Goal: Task Accomplishment & Management: Use online tool/utility

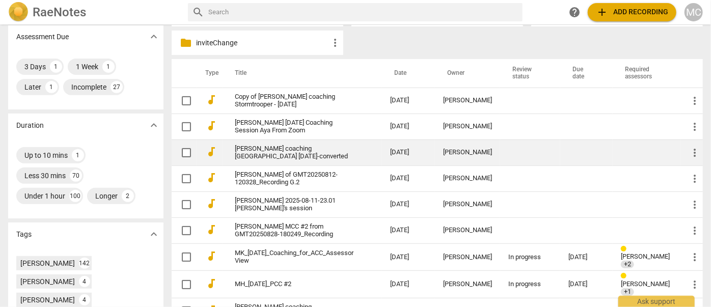
scroll to position [231, 0]
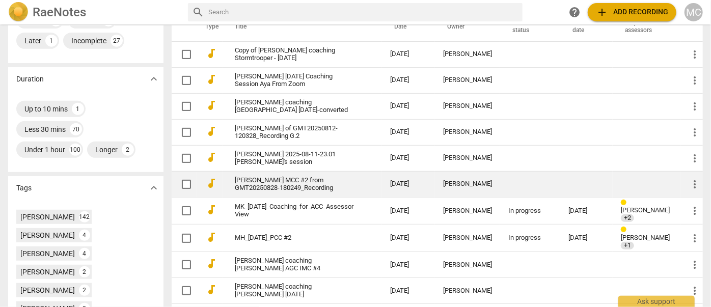
click at [273, 190] on link "[PERSON_NAME] MCC #2 from GMT20250828-180249_Recording" at bounding box center [294, 184] width 119 height 15
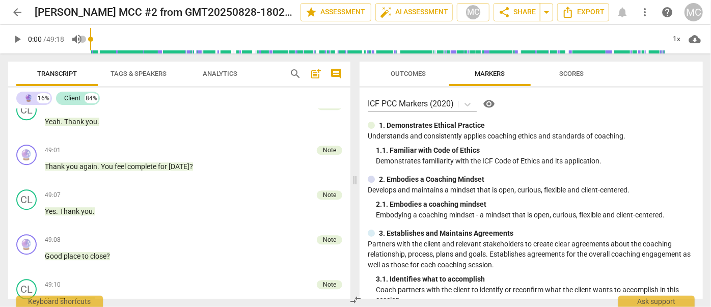
scroll to position [7169, 0]
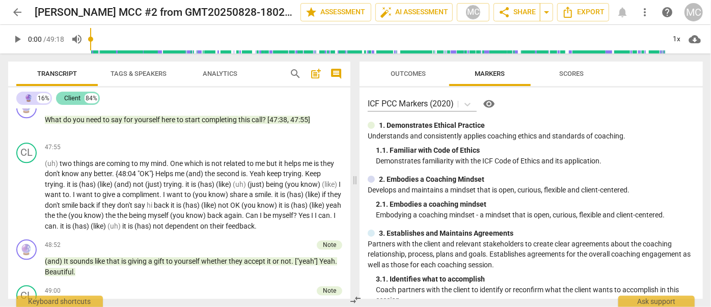
click at [75, 95] on div "Client" at bounding box center [72, 98] width 16 height 10
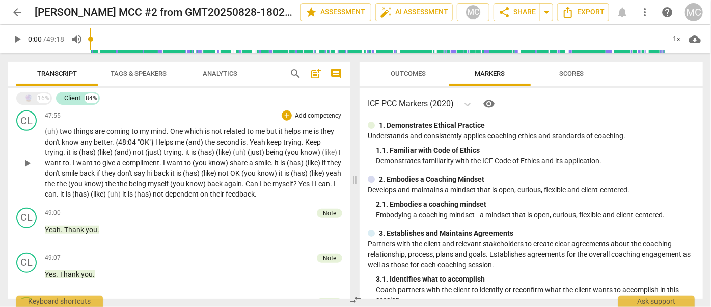
scroll to position [4342, 0]
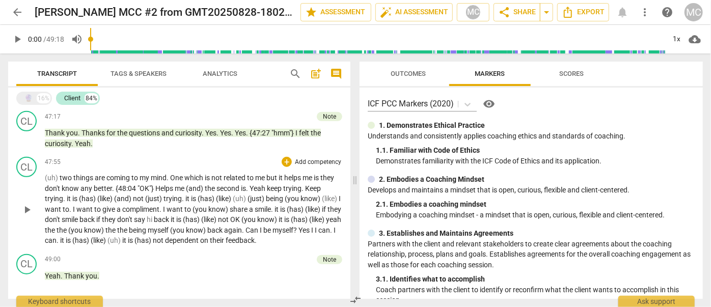
click at [148, 226] on span "being" at bounding box center [138, 230] width 19 height 8
paste p
drag, startPoint x: 208, startPoint y: 197, endPoint x: 225, endPoint y: 181, distance: 23.1
click at [201, 216] on span "(has)" at bounding box center [192, 220] width 18 height 8
click at [105, 226] on span "know)" at bounding box center [94, 230] width 21 height 8
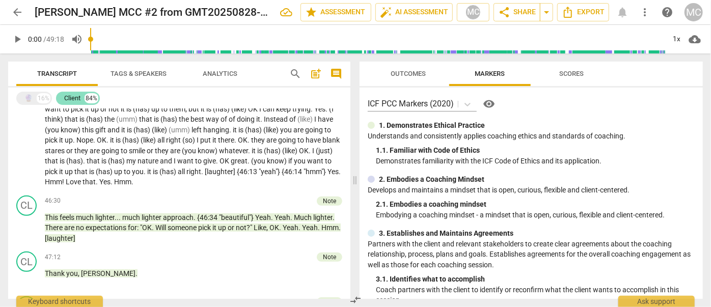
click at [75, 102] on div "Client" at bounding box center [72, 98] width 16 height 10
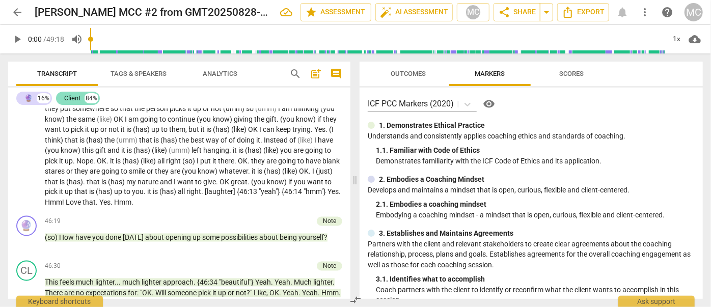
click at [73, 100] on div "Client" at bounding box center [72, 98] width 16 height 10
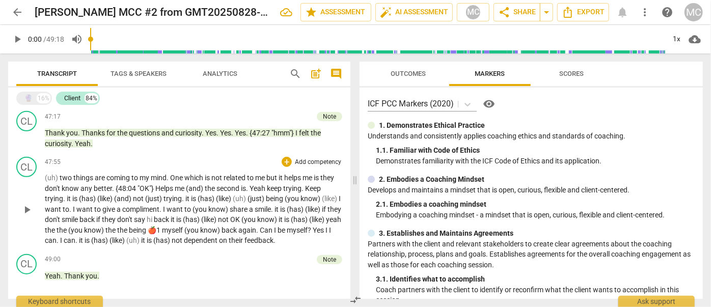
click at [162, 226] on span "🍎1" at bounding box center [155, 230] width 14 height 8
click at [184, 226] on span "myself" at bounding box center [173, 230] width 22 height 8
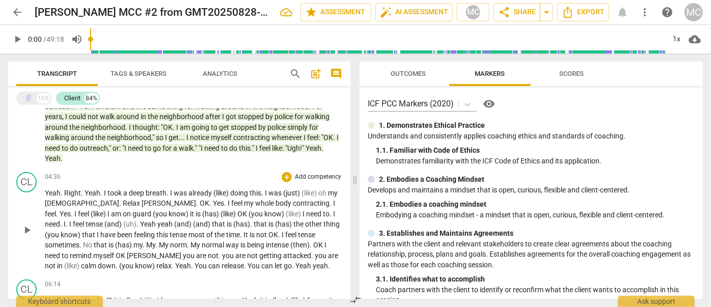
scroll to position [371, 0]
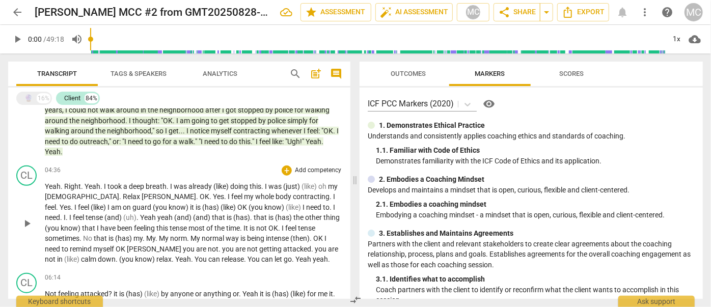
click at [214, 182] on span "(like)" at bounding box center [222, 186] width 17 height 8
click at [221, 203] on span "(like)" at bounding box center [229, 207] width 17 height 8
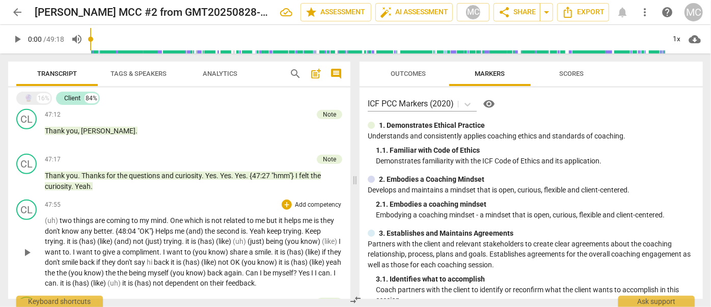
scroll to position [4295, 0]
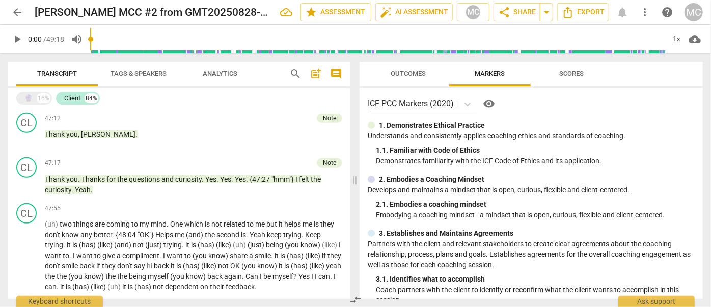
click at [165, 283] on span "not" at bounding box center [159, 287] width 12 height 8
paste p
click at [147, 262] on span "say" at bounding box center [140, 266] width 13 height 8
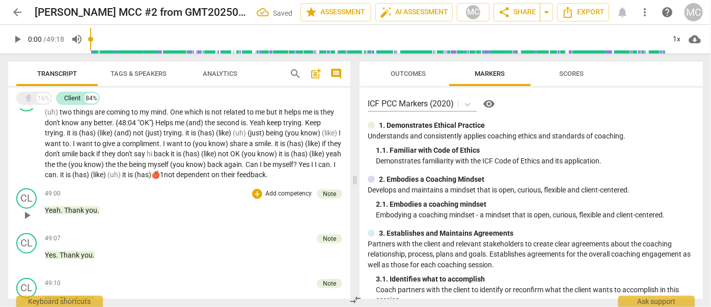
scroll to position [4388, 0]
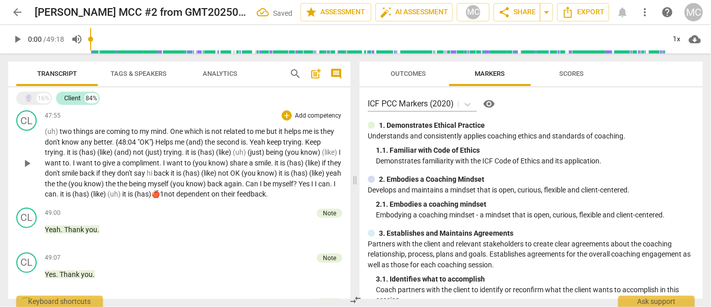
click at [176, 190] on span "not" at bounding box center [170, 194] width 12 height 8
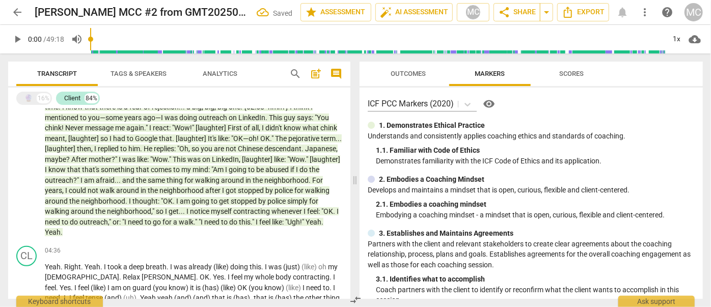
scroll to position [0, 0]
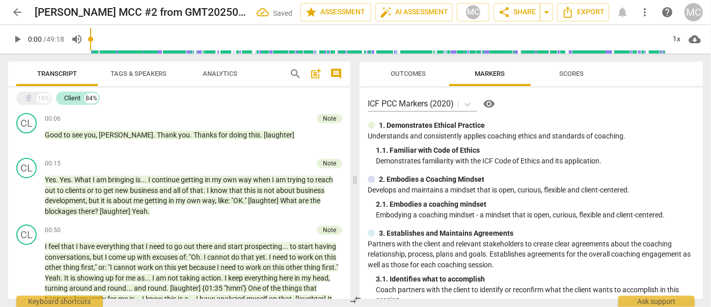
drag, startPoint x: 182, startPoint y: 221, endPoint x: 193, endPoint y: 67, distance: 153.8
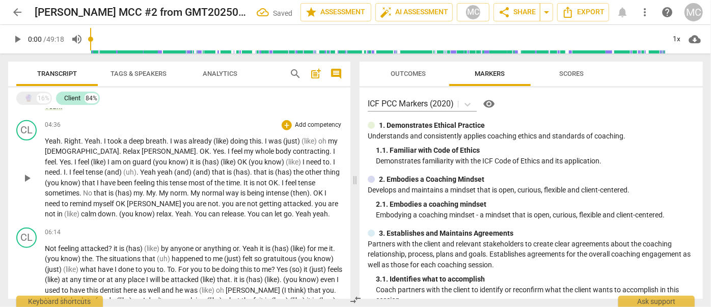
scroll to position [417, 0]
click at [315, 199] on span "you" at bounding box center [321, 203] width 13 height 8
paste p
click at [265, 157] on span "know)" at bounding box center [275, 161] width 21 height 8
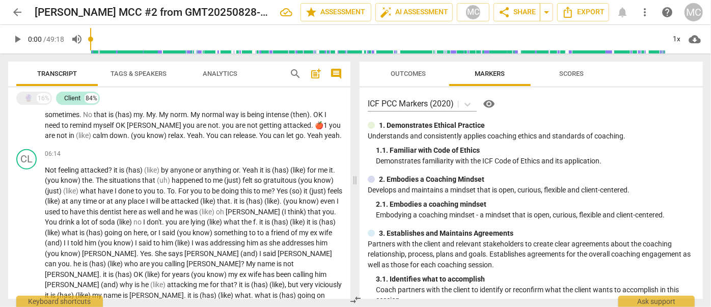
scroll to position [510, 0]
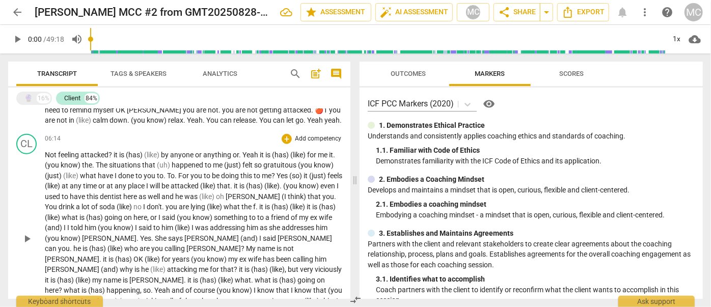
click at [190, 151] on span "anyone" at bounding box center [182, 155] width 25 height 8
click at [197, 203] on span "lying" at bounding box center [199, 207] width 16 height 8
click at [198, 263] on p "Not feeling attacked ? it is (has) (like) by anyone or anything or . Yeah it is…" at bounding box center [194, 239] width 298 height 178
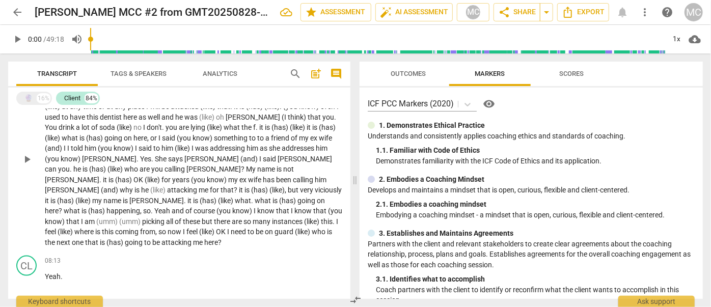
scroll to position [602, 0]
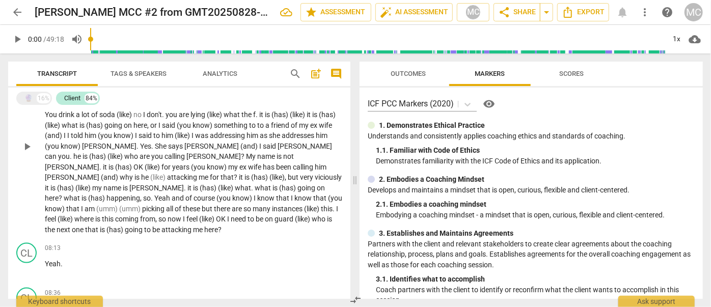
click at [184, 226] on span "attacking" at bounding box center [178, 230] width 32 height 8
paste p
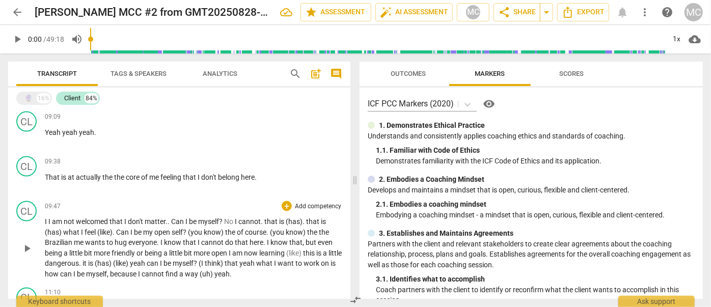
scroll to position [880, 0]
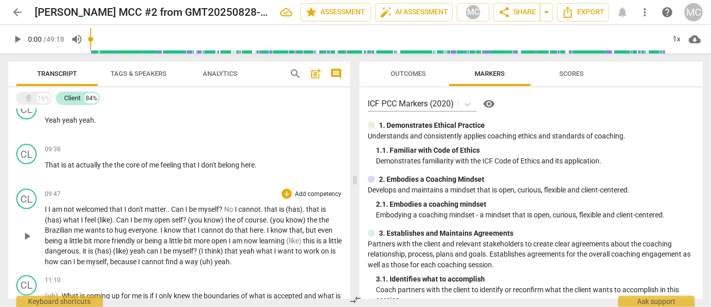
click at [179, 258] on span "find" at bounding box center [173, 262] width 14 height 8
paste p
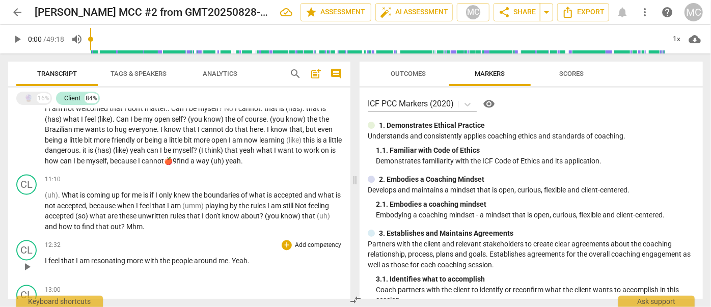
scroll to position [1019, 0]
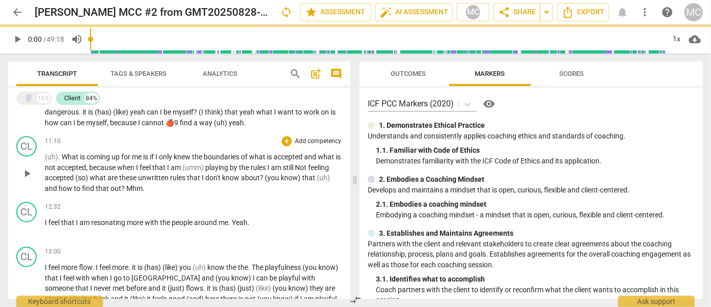
click at [162, 174] on span "unwritten" at bounding box center [154, 178] width 32 height 8
paste p
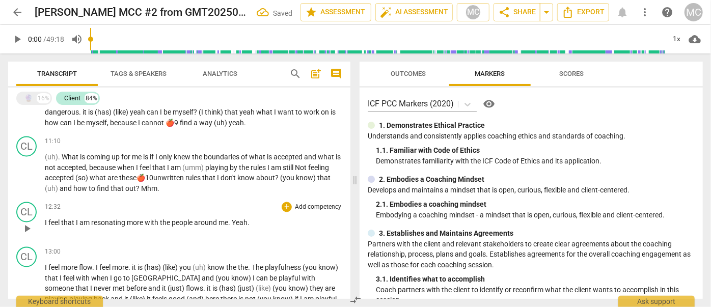
click at [160, 219] on span "the" at bounding box center [166, 223] width 12 height 8
paste p
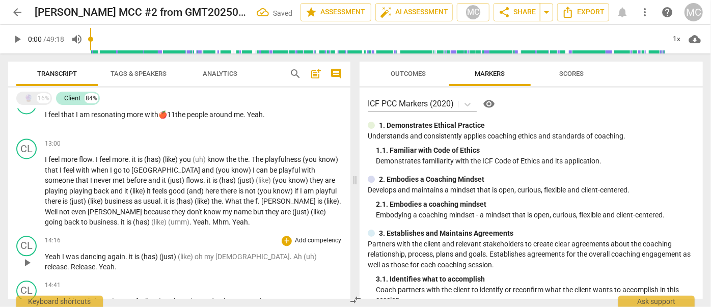
scroll to position [1158, 0]
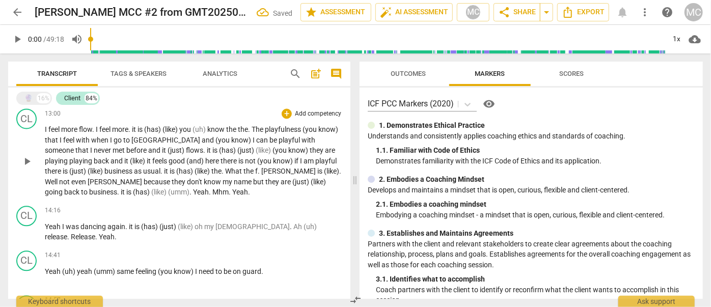
click at [234, 178] on span "name" at bounding box center [243, 182] width 19 height 8
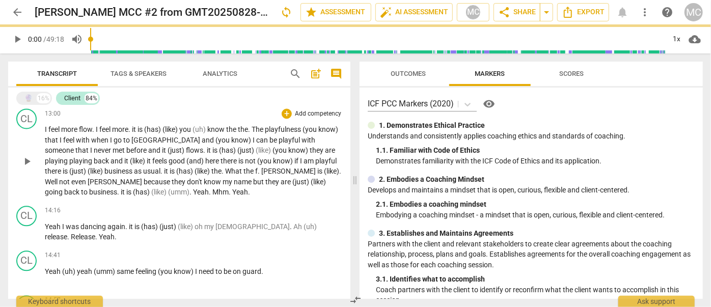
paste p
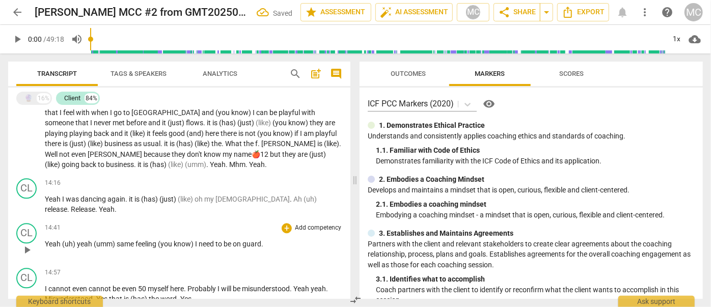
scroll to position [1204, 0]
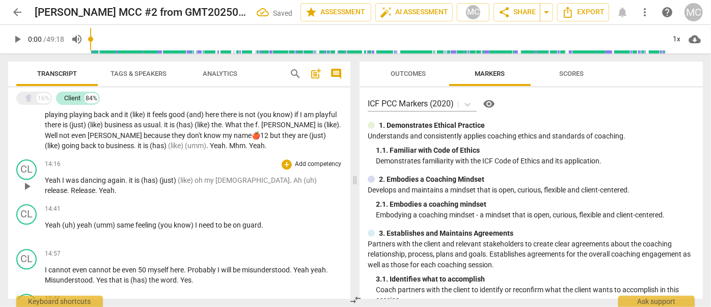
click at [105, 176] on span "dancing" at bounding box center [94, 180] width 27 height 8
click at [108, 176] on span "again" at bounding box center [117, 180] width 18 height 8
paste p
click at [115, 221] on span "(umm)" at bounding box center [105, 225] width 23 height 8
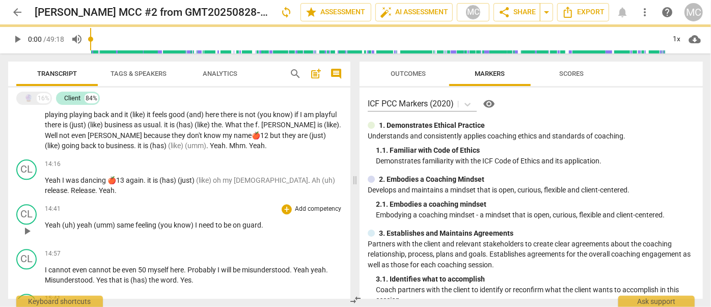
paste p
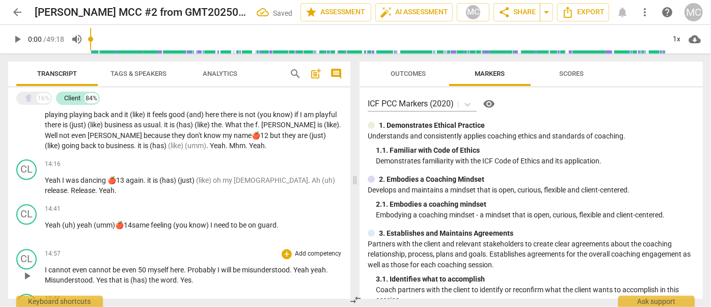
click at [120, 266] on span "be" at bounding box center [117, 270] width 9 height 8
click at [121, 266] on span "be" at bounding box center [117, 270] width 9 height 8
click at [122, 266] on span "even" at bounding box center [130, 270] width 16 height 8
paste p
type input "901"
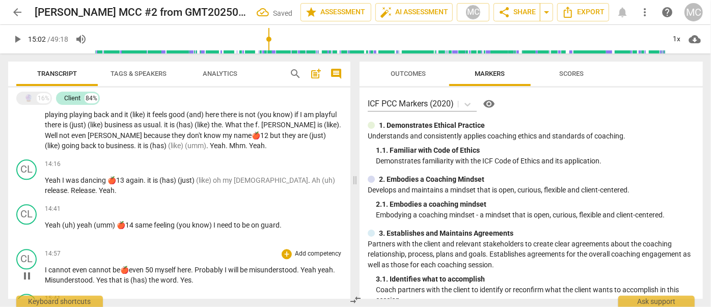
type input "902"
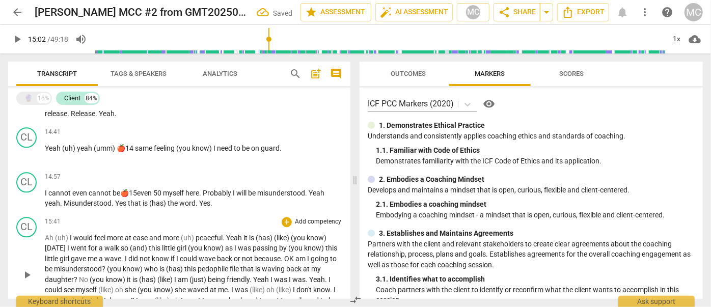
scroll to position [1297, 0]
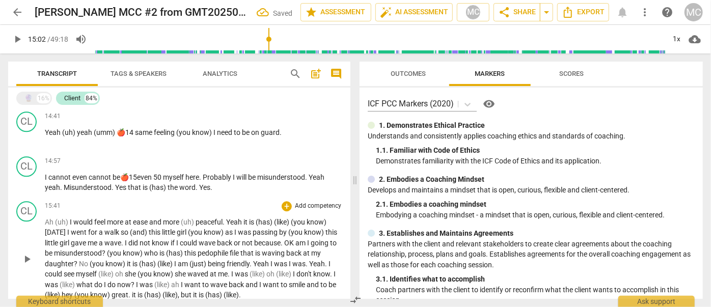
click at [131, 281] on span "now" at bounding box center [124, 285] width 14 height 8
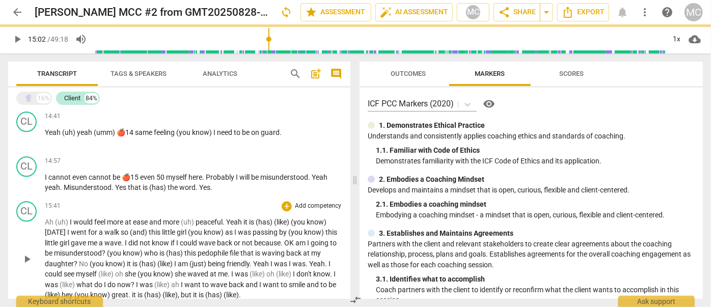
paste p
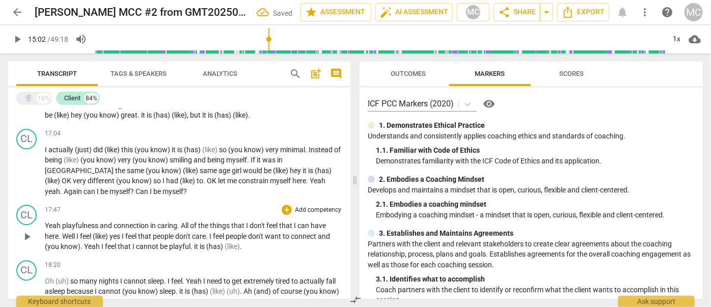
scroll to position [1483, 0]
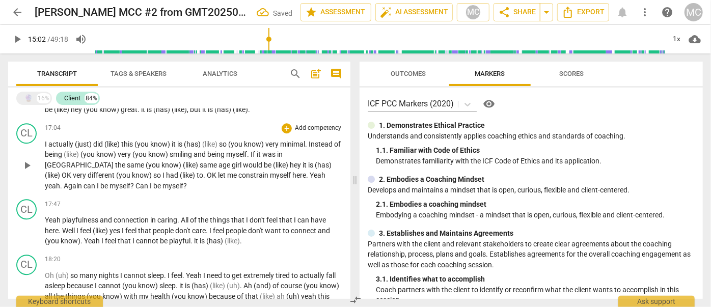
click at [218, 171] on span "let" at bounding box center [222, 175] width 9 height 8
paste p
click at [136, 237] on span "cannot" at bounding box center [148, 241] width 24 height 8
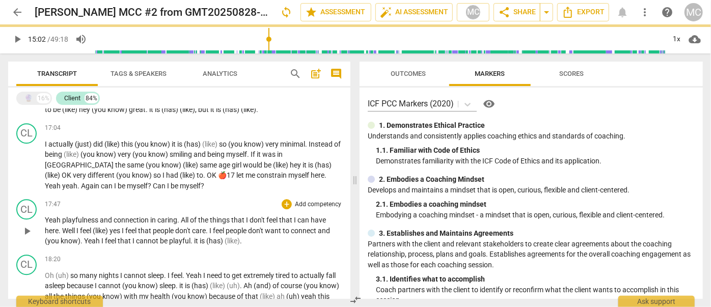
paste p
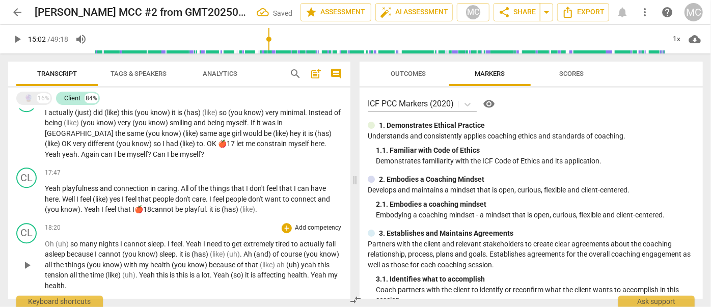
scroll to position [1529, 0]
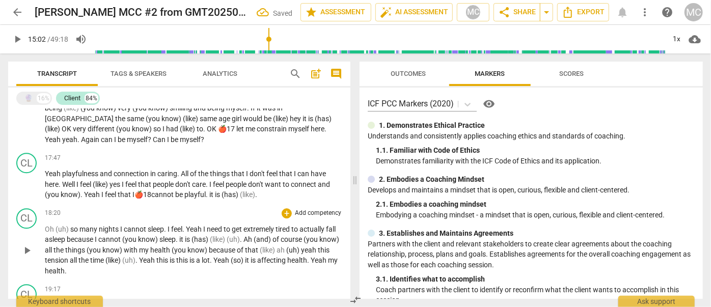
click at [170, 256] on span "this" at bounding box center [162, 260] width 13 height 8
paste p
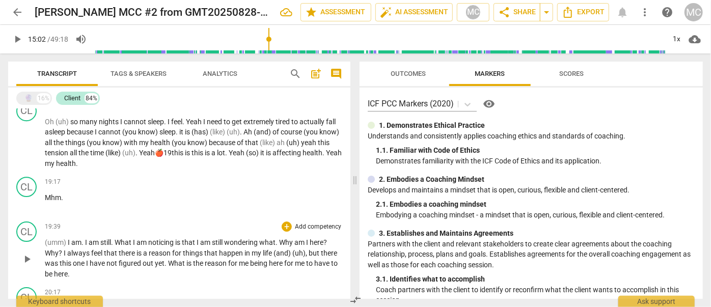
scroll to position [1668, 0]
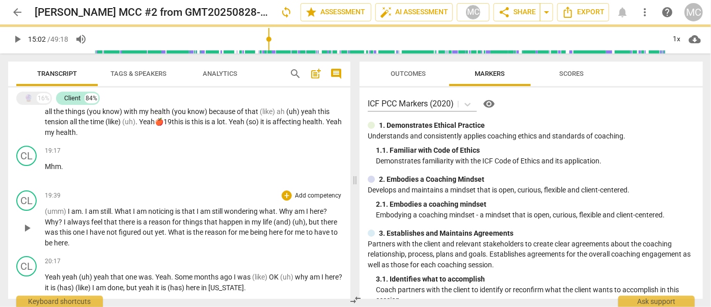
click at [170, 228] on span "What" at bounding box center [177, 232] width 18 height 8
paste p
click at [155, 284] on span "yeah" at bounding box center [147, 288] width 17 height 8
paste p
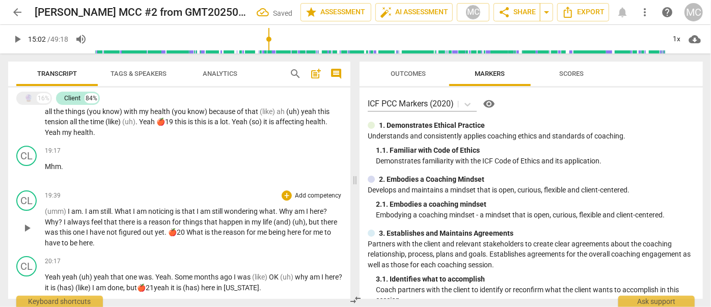
click at [212, 228] on span "the" at bounding box center [218, 232] width 12 height 8
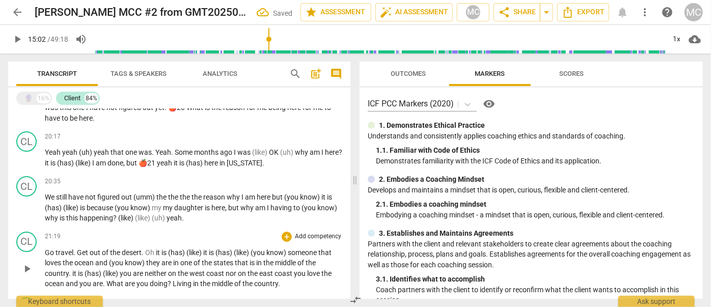
scroll to position [1807, 0]
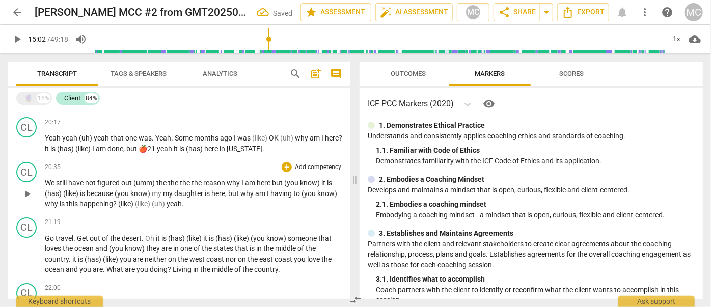
click at [118, 200] on span "(like)" at bounding box center [126, 204] width 17 height 8
click at [80, 200] on span "happening" at bounding box center [97, 204] width 34 height 8
paste p
click at [107, 266] on span "What" at bounding box center [116, 270] width 18 height 8
paste p
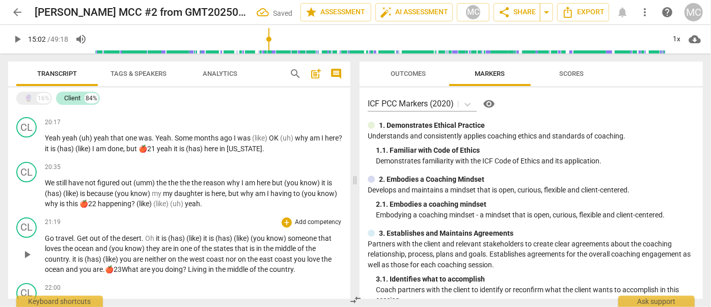
click at [143, 255] on span "are" at bounding box center [139, 259] width 12 height 8
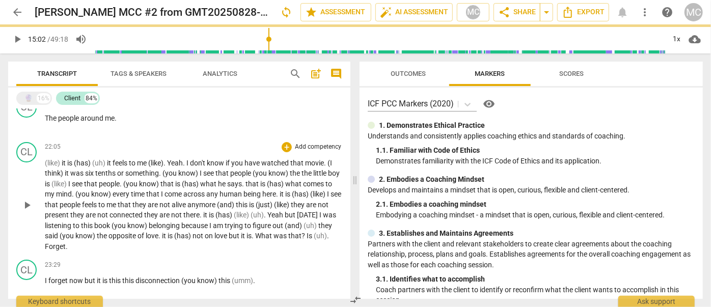
scroll to position [2039, 0]
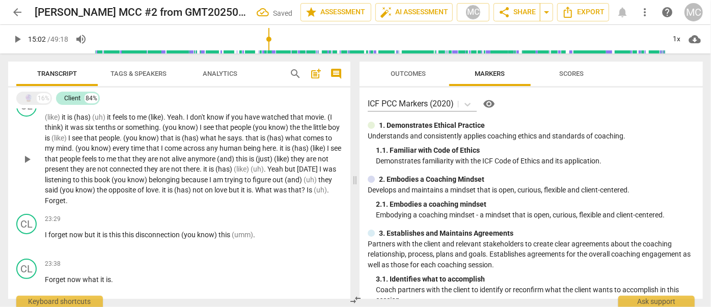
click at [109, 186] on span "the" at bounding box center [103, 190] width 12 height 8
paste p
click at [145, 231] on span "disconnection" at bounding box center [159, 235] width 46 height 8
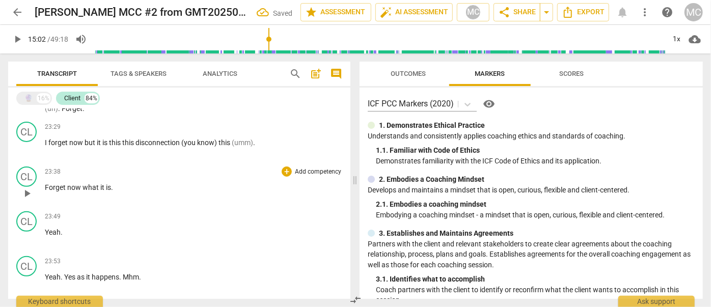
click at [78, 167] on div "23:38 + Add competency keyboard_arrow_right Forget now what it is ." at bounding box center [194, 185] width 298 height 37
click at [69, 212] on div "23:49 + Add competency keyboard_arrow_right" at bounding box center [194, 217] width 298 height 10
click at [103, 273] on span "happens" at bounding box center [106, 277] width 28 height 8
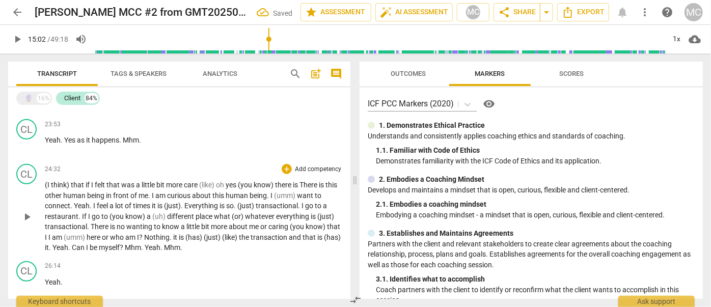
scroll to position [2270, 0]
click at [161, 231] on span "Nothing" at bounding box center [156, 235] width 25 height 8
paste p
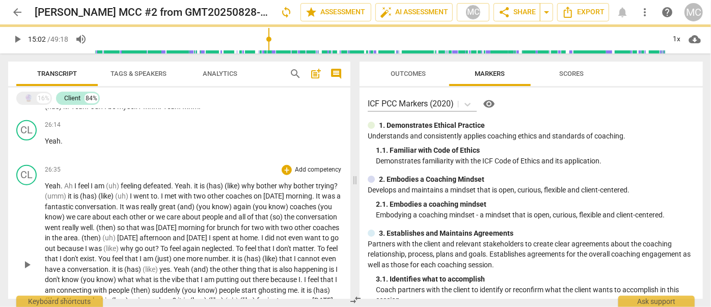
scroll to position [2502, 0]
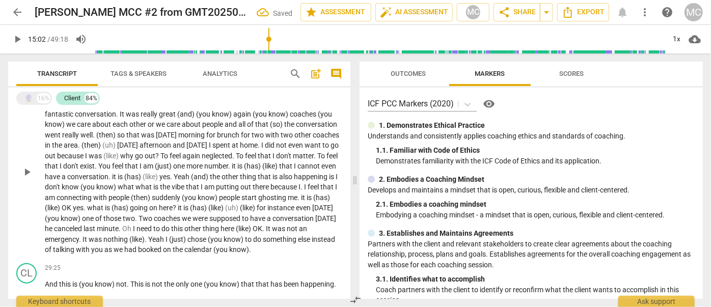
click at [53, 246] on span "of" at bounding box center [49, 250] width 8 height 8
paste p
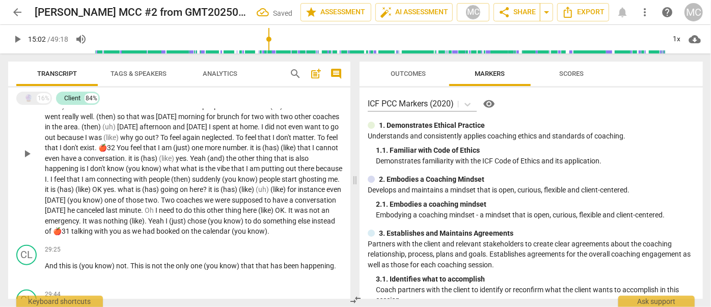
scroll to position [2595, 0]
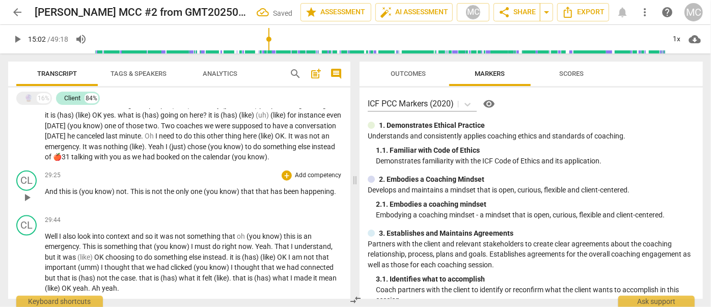
click at [175, 188] on span "the" at bounding box center [170, 192] width 12 height 8
click at [179, 274] on span "what" at bounding box center [188, 278] width 18 height 8
paste p
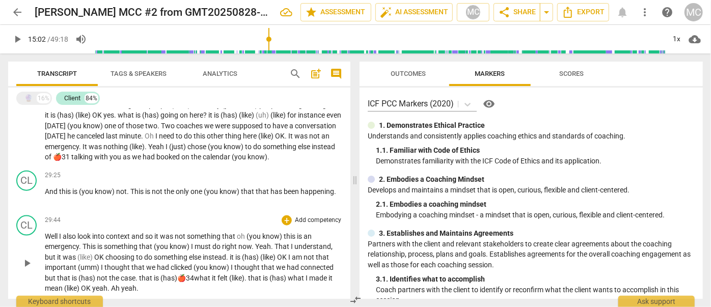
click at [201, 253] on span "else" at bounding box center [196, 257] width 14 height 8
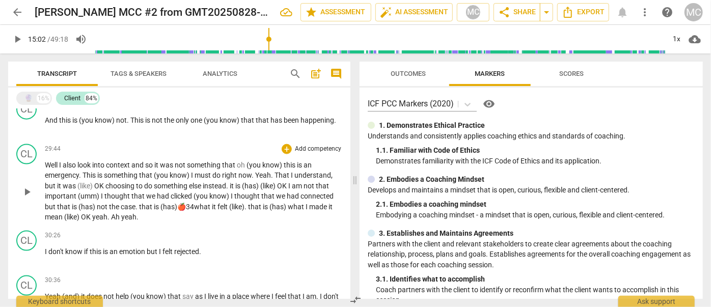
scroll to position [2780, 0]
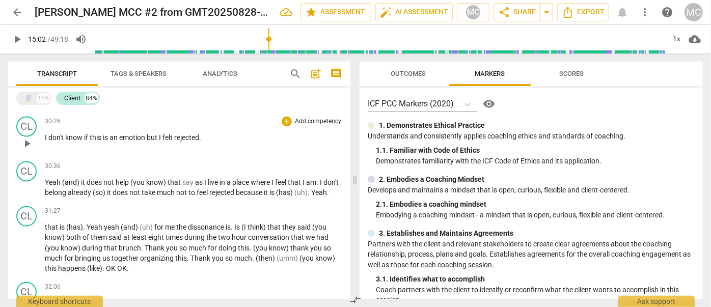
click at [165, 134] on span "felt" at bounding box center [169, 138] width 12 height 8
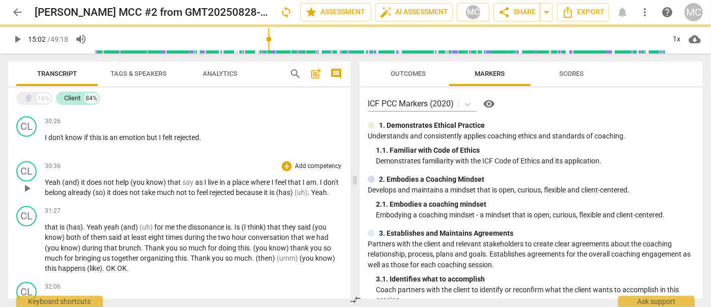
click at [175, 189] on span "much" at bounding box center [166, 193] width 19 height 8
paste p
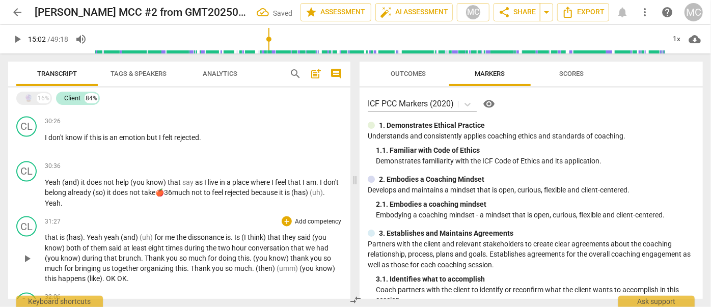
click at [191, 265] on span "Thank" at bounding box center [201, 269] width 21 height 8
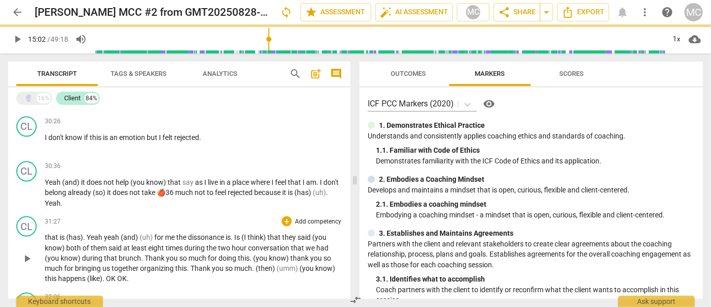
paste p
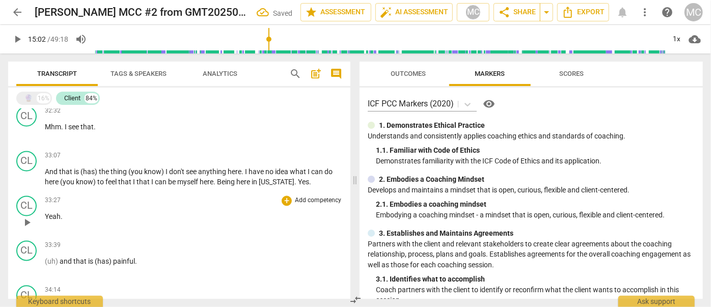
scroll to position [3012, 0]
click at [177, 178] on span "myself" at bounding box center [188, 182] width 22 height 8
paste p
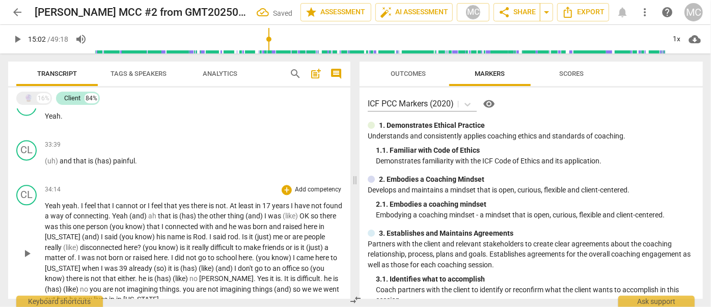
scroll to position [3151, 0]
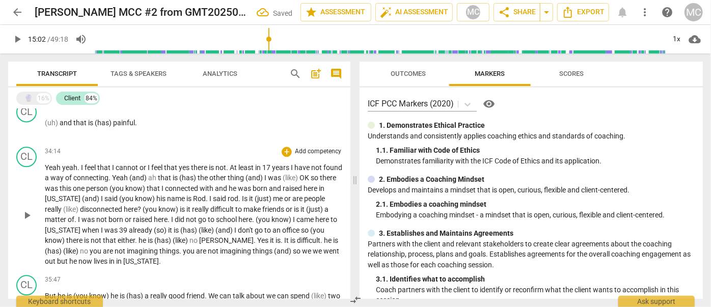
click at [196, 247] on span "are" at bounding box center [202, 251] width 12 height 8
paste p
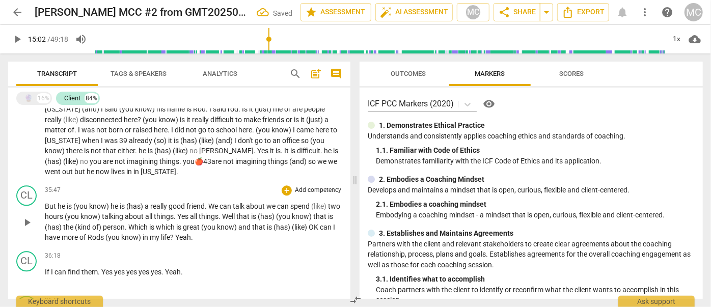
scroll to position [3243, 0]
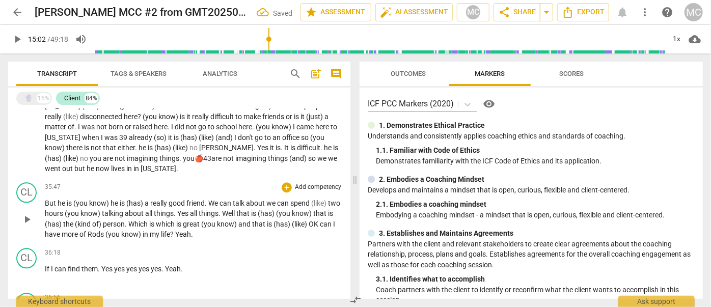
click at [161, 230] on span "my" at bounding box center [155, 234] width 11 height 8
paste p
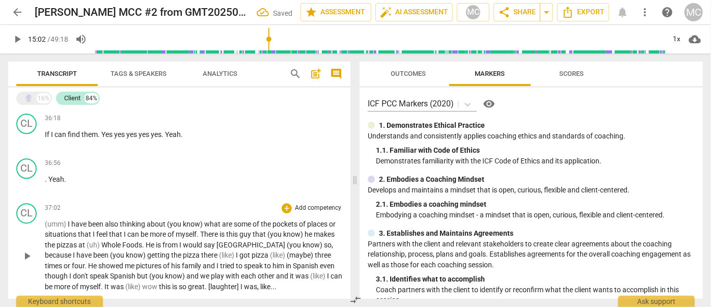
scroll to position [3429, 0]
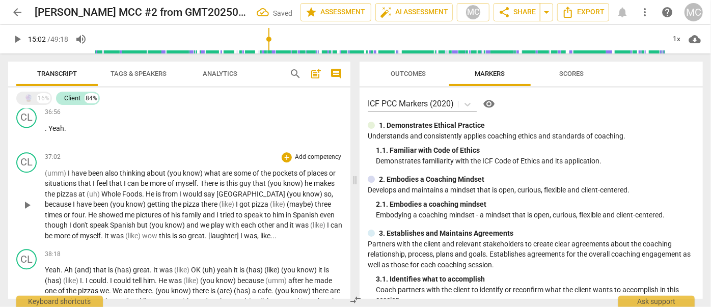
click at [188, 232] on span "great" at bounding box center [196, 236] width 17 height 8
paste p
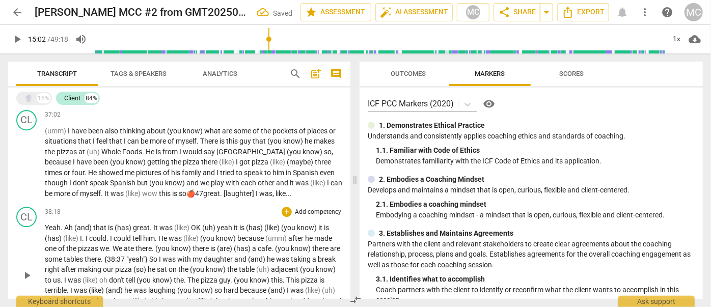
scroll to position [3521, 0]
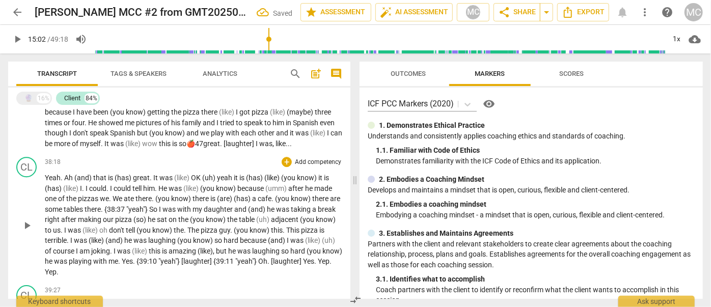
click at [133, 257] on span "Yes" at bounding box center [127, 261] width 11 height 8
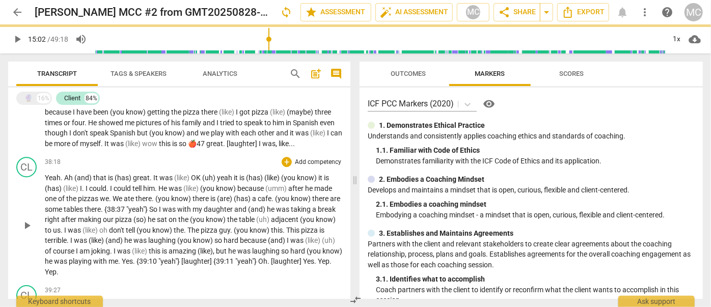
paste p
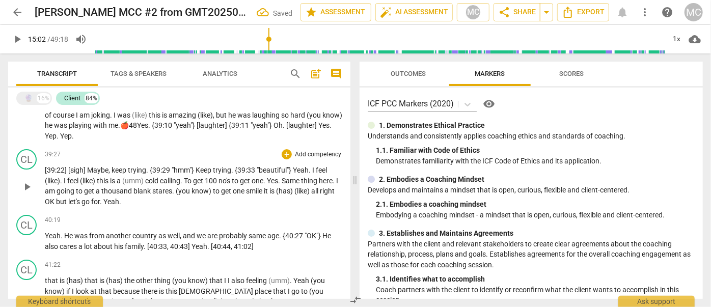
scroll to position [3660, 0]
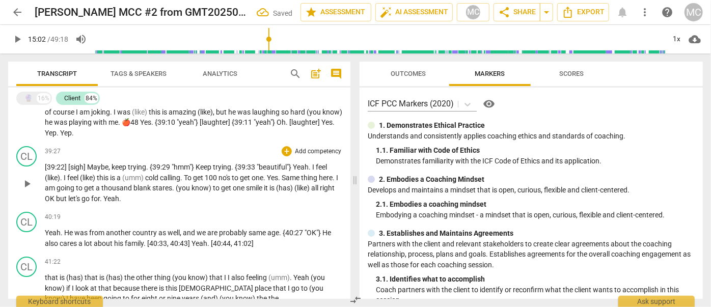
click at [152, 184] on span "blank" at bounding box center [143, 188] width 19 height 8
paste p
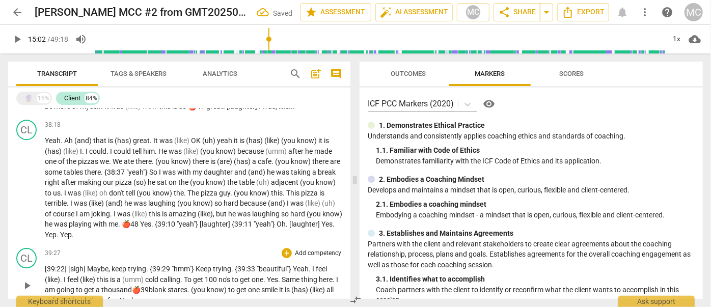
scroll to position [3614, 0]
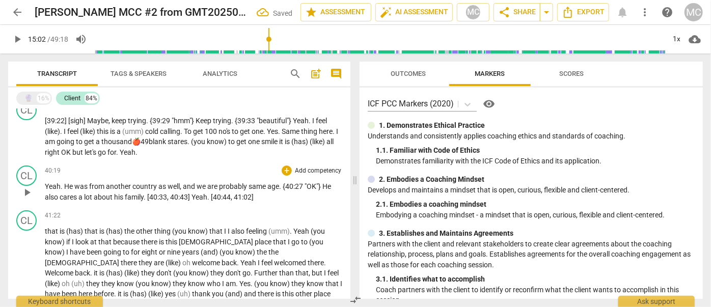
click at [140, 181] on p "Yeah . He was from another country as well , and we are probably same age . {40…" at bounding box center [194, 191] width 298 height 21
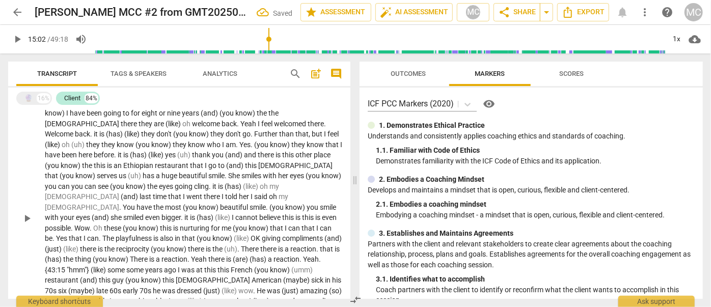
scroll to position [3892, 0]
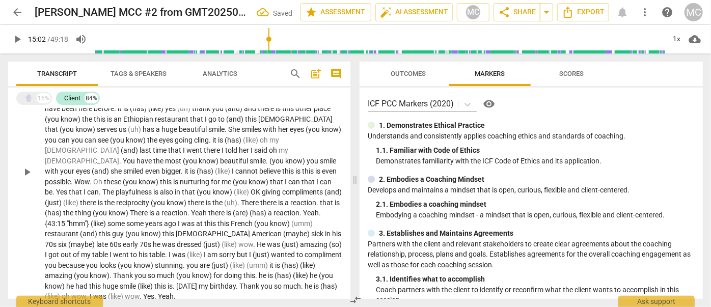
click at [274, 282] on span "so" at bounding box center [278, 286] width 9 height 8
paste p
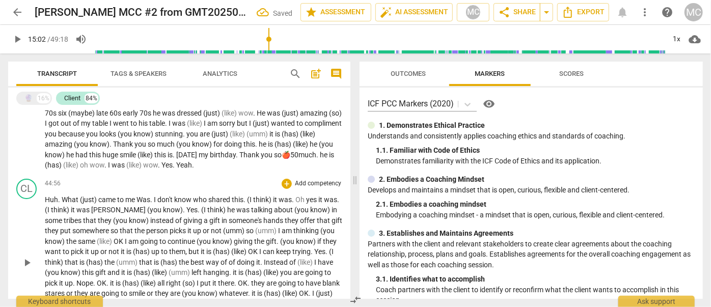
scroll to position [4070, 0]
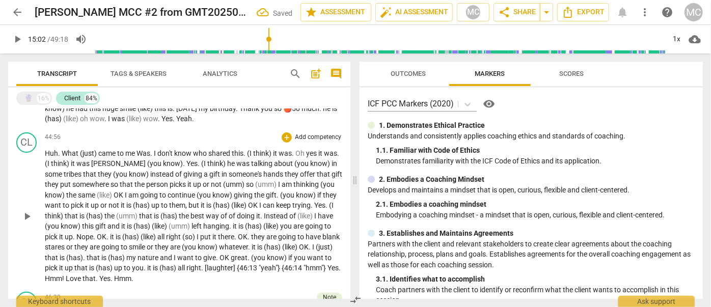
click at [187, 264] on span "all" at bounding box center [182, 268] width 9 height 8
paste p
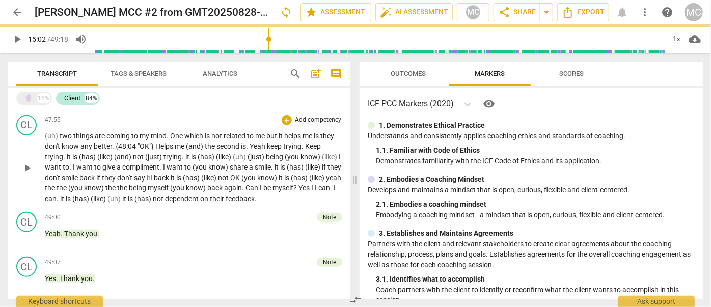
scroll to position [4348, 0]
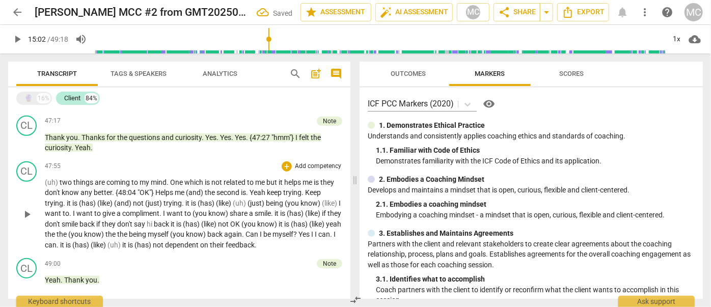
click at [165, 241] on span "not" at bounding box center [159, 245] width 12 height 8
paste p
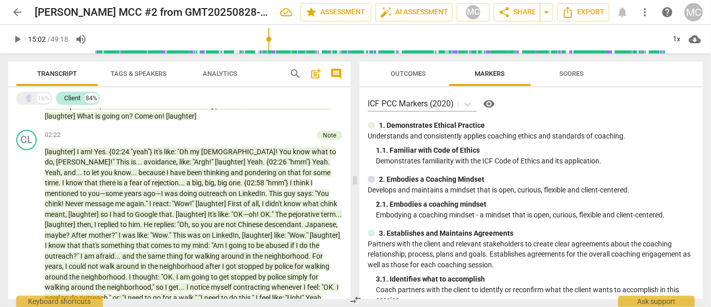
scroll to position [0, 0]
